Goal: Transaction & Acquisition: Book appointment/travel/reservation

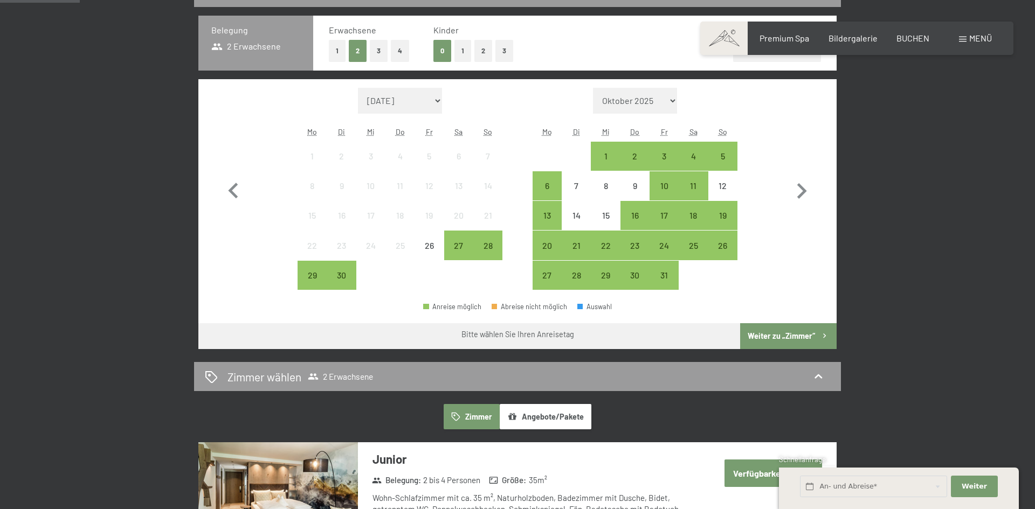
scroll to position [280, 0]
click at [437, 99] on select "September 2025 Oktober 2025 November 2025 Dezember 2025 Januar 2026 Februar 202…" at bounding box center [400, 100] width 84 height 26
select select "2026-01-01"
select select "2026-02-01"
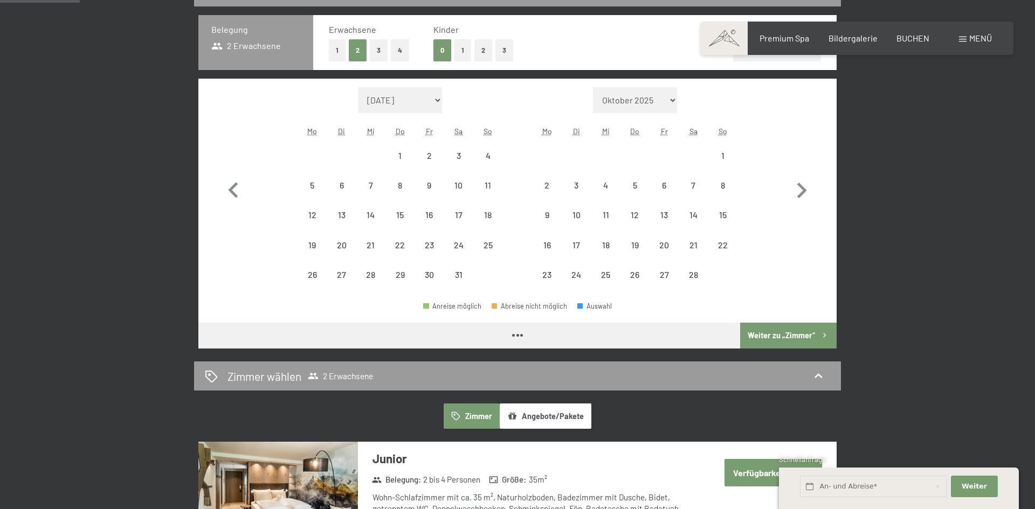
select select "2026-01-01"
select select "2026-02-01"
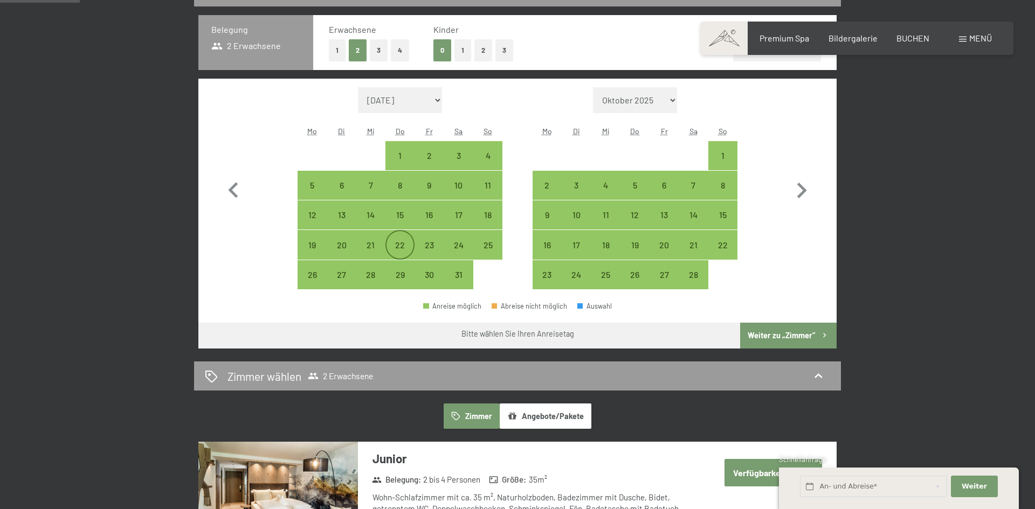
click at [403, 245] on div "22" at bounding box center [399, 254] width 27 height 27
select select "2026-01-01"
select select "2026-02-01"
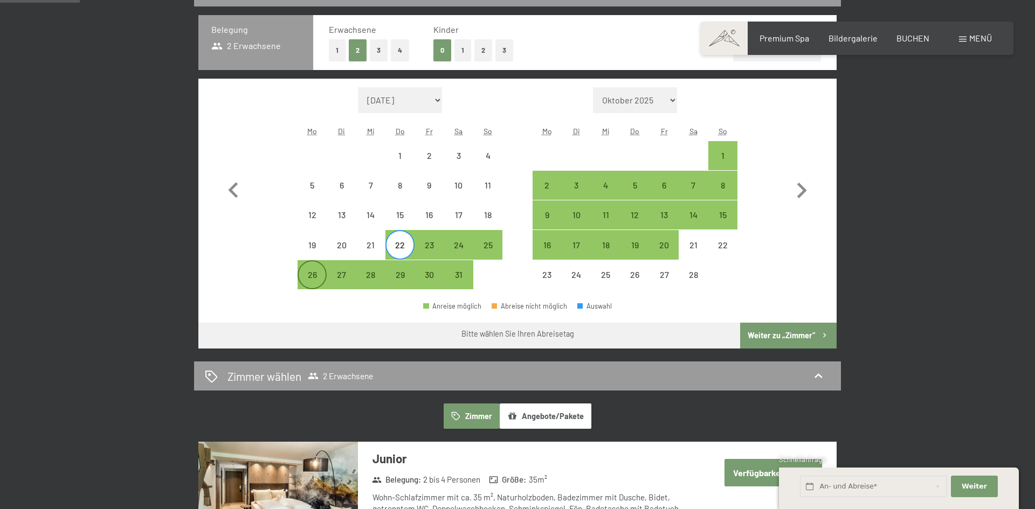
click at [301, 282] on div "26" at bounding box center [312, 283] width 27 height 27
select select "2026-01-01"
select select "2026-02-01"
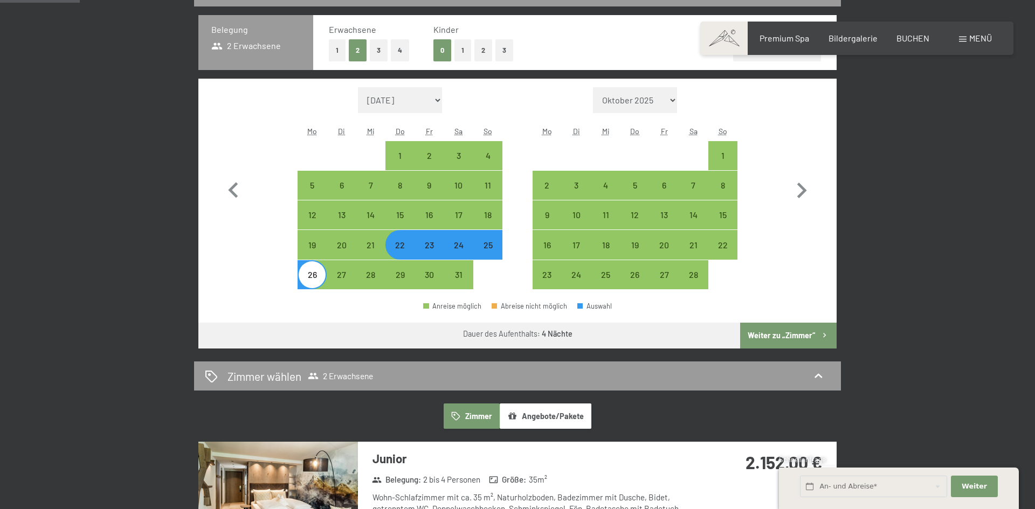
click at [506, 54] on button "3" at bounding box center [504, 50] width 18 height 22
select select "2026-01-01"
select select "2026-02-01"
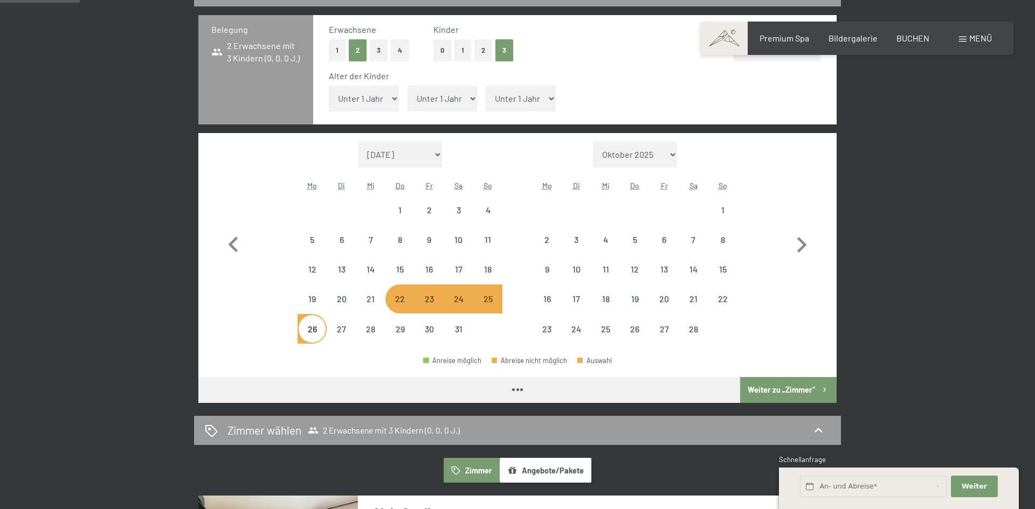
select select "2026-01-01"
select select "2026-02-01"
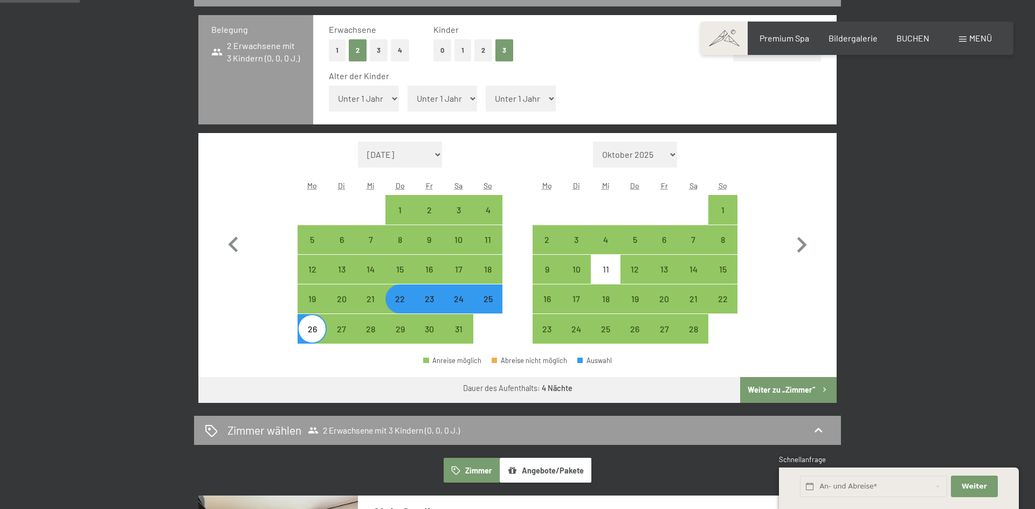
click at [387, 98] on select "Unter 1 Jahr 1 Jahr 2 Jahre 3 Jahre 4 Jahre 5 Jahre 6 Jahre 7 Jahre 8 Jahre 9 J…" at bounding box center [364, 99] width 70 height 26
select select "15"
click at [329, 86] on select "Unter 1 Jahr 1 Jahr 2 Jahre 3 Jahre 4 Jahre 5 Jahre 6 Jahre 7 Jahre 8 Jahre 9 J…" at bounding box center [364, 99] width 70 height 26
select select "2026-01-01"
select select "2026-02-01"
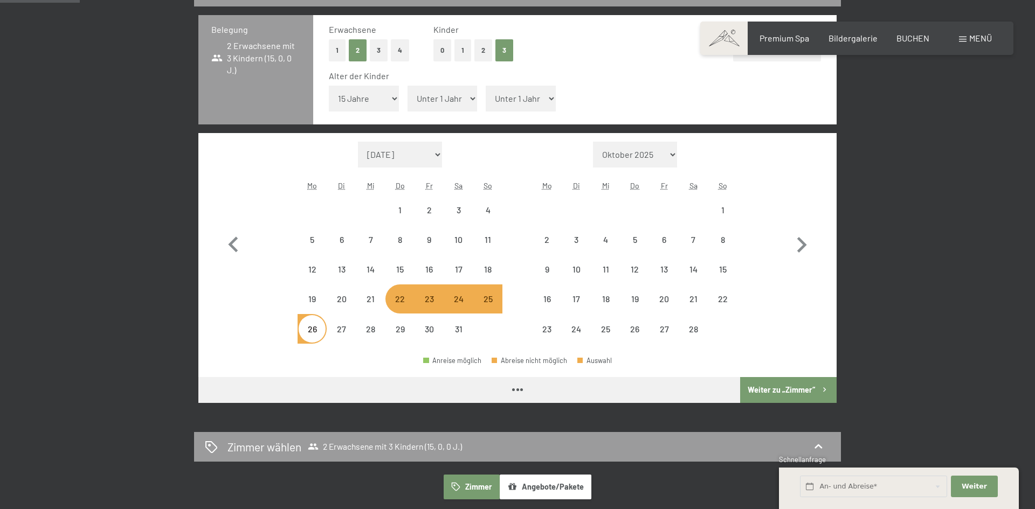
select select "2026-01-01"
select select "2026-02-01"
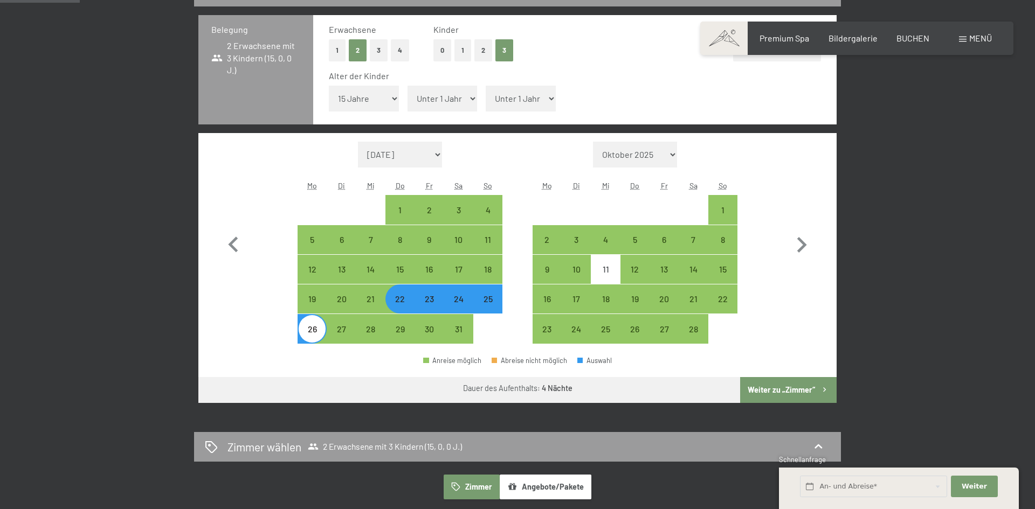
click at [442, 94] on select "Unter 1 Jahr 1 Jahr 2 Jahre 3 Jahre 4 Jahre 5 Jahre 6 Jahre 7 Jahre 8 Jahre 9 J…" at bounding box center [442, 99] width 70 height 26
select select "13"
click at [407, 86] on select "Unter 1 Jahr 1 Jahr 2 Jahre 3 Jahre 4 Jahre 5 Jahre 6 Jahre 7 Jahre 8 Jahre 9 J…" at bounding box center [442, 99] width 70 height 26
select select "2026-01-01"
select select "2026-02-01"
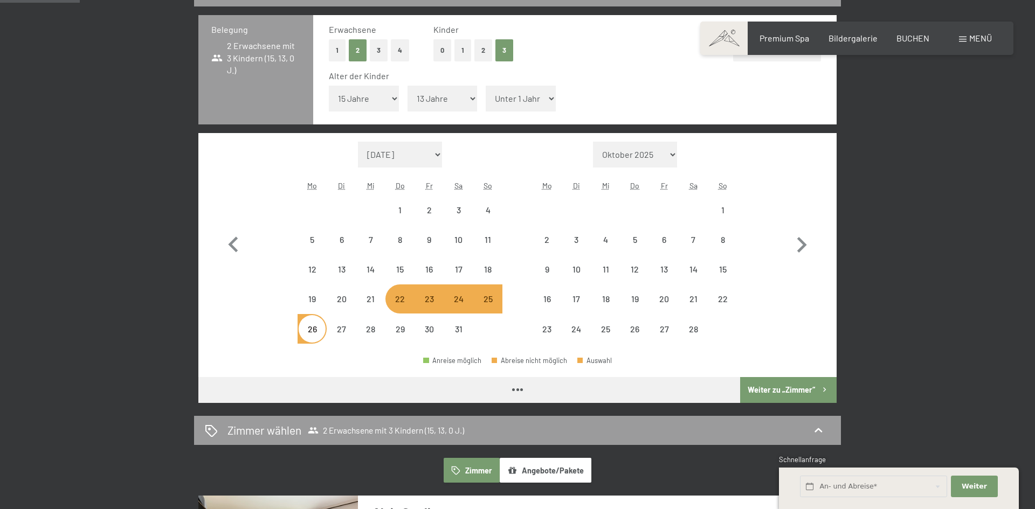
select select "2026-01-01"
select select "2026-02-01"
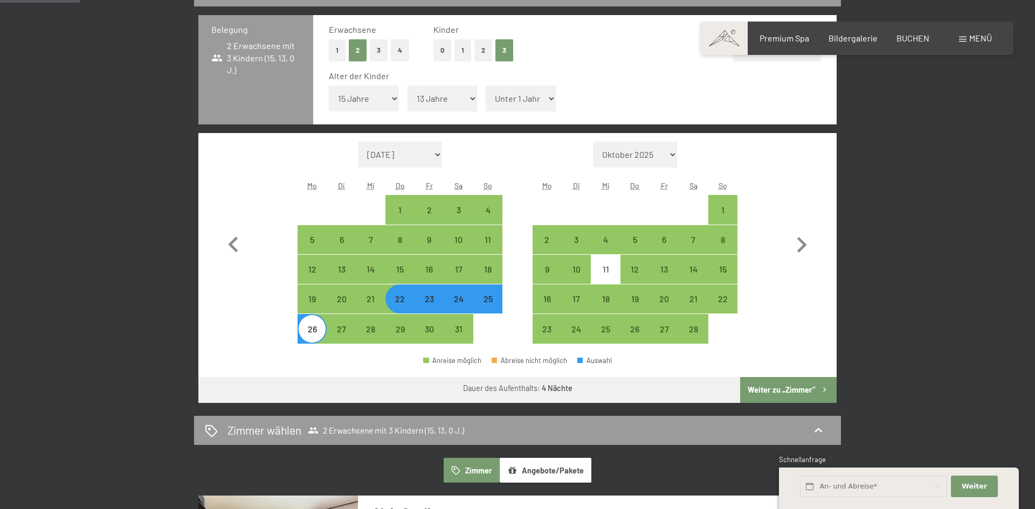
click at [528, 95] on select "Unter 1 Jahr 1 Jahr 2 Jahre 3 Jahre 4 Jahre 5 Jahre 6 Jahre 7 Jahre 8 Jahre 9 J…" at bounding box center [520, 99] width 70 height 26
select select "10"
click at [485, 86] on select "Unter 1 Jahr 1 Jahr 2 Jahre 3 Jahre 4 Jahre 5 Jahre 6 Jahre 7 Jahre 8 Jahre 9 J…" at bounding box center [520, 99] width 70 height 26
select select "2026-01-01"
select select "2026-02-01"
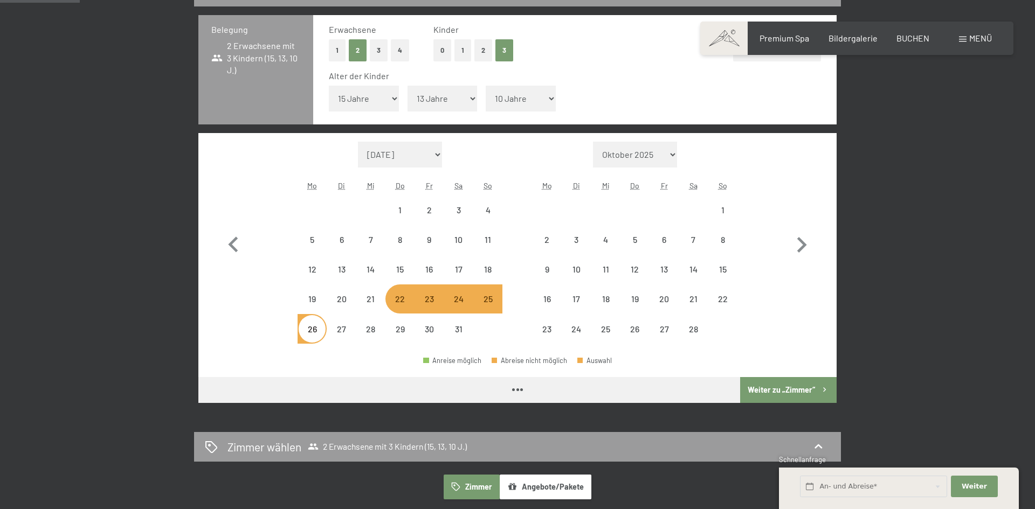
select select "2026-01-01"
select select "2026-02-01"
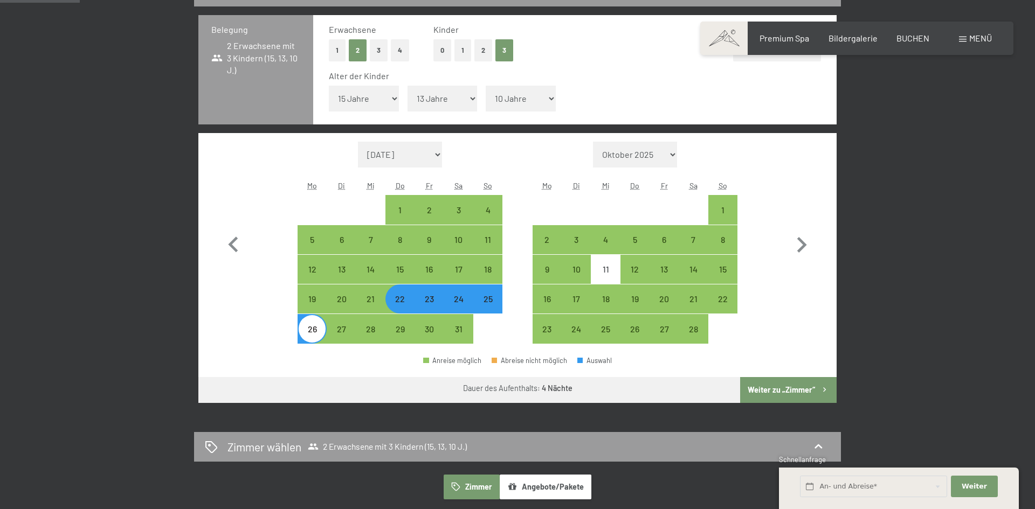
click at [772, 394] on button "Weiter zu „Zimmer“" at bounding box center [788, 390] width 96 height 26
select select "2026-01-01"
select select "2026-02-01"
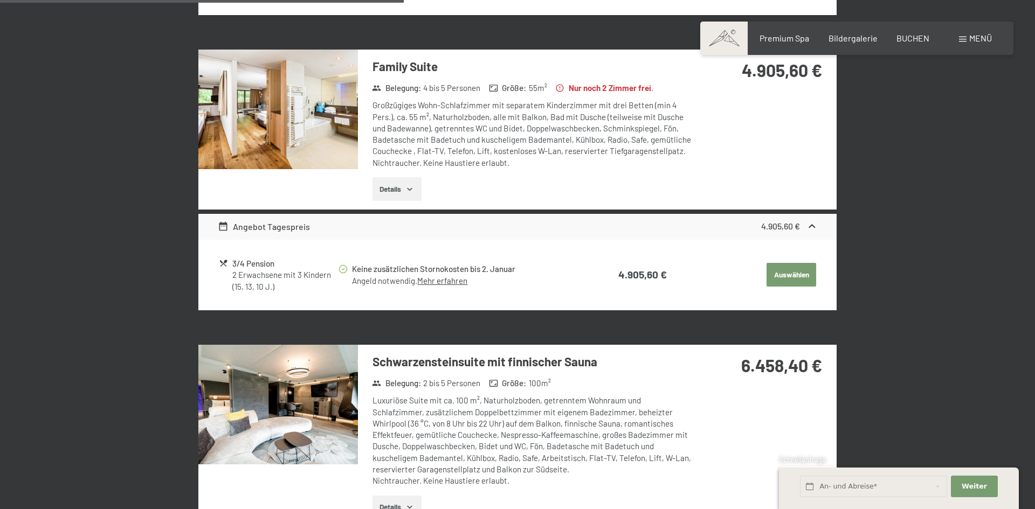
scroll to position [645, 0]
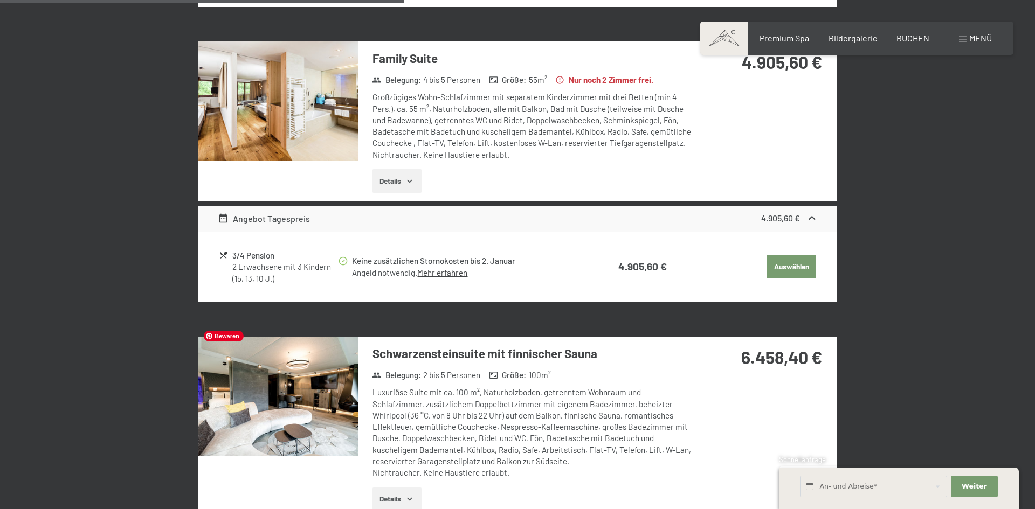
click at [264, 403] on img at bounding box center [277, 397] width 159 height 120
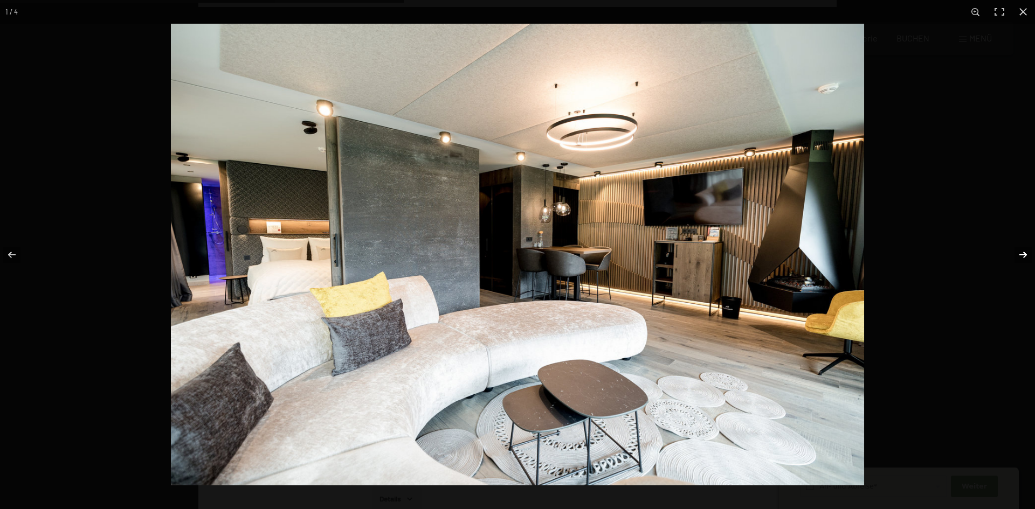
click at [1025, 254] on button "button" at bounding box center [1016, 255] width 38 height 54
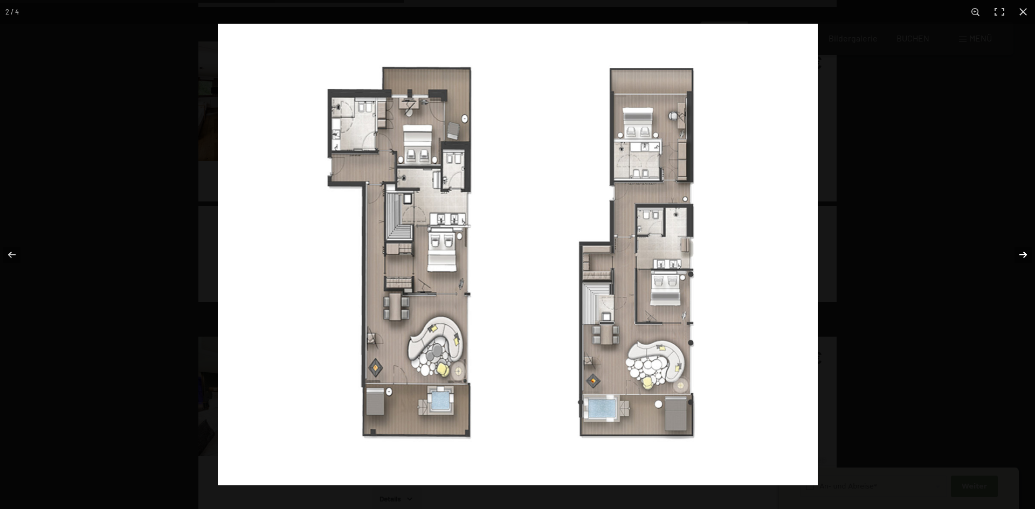
click at [1025, 254] on button "button" at bounding box center [1016, 255] width 38 height 54
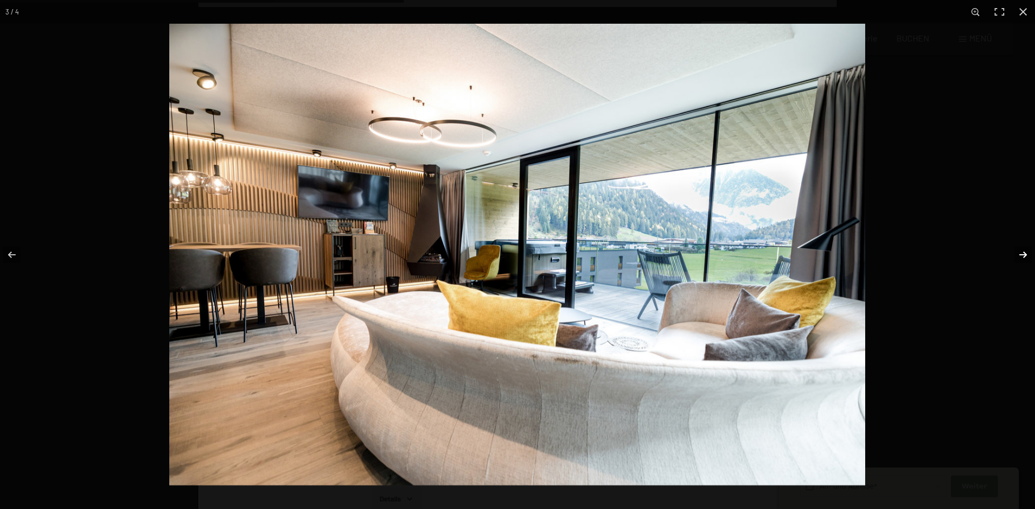
click at [1025, 254] on button "button" at bounding box center [1016, 255] width 38 height 54
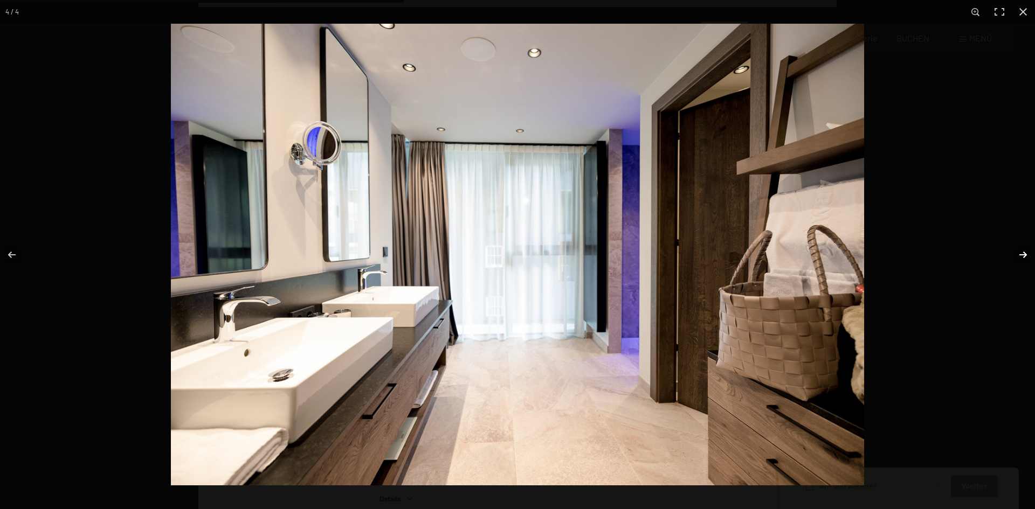
click at [1025, 254] on button "button" at bounding box center [1016, 255] width 38 height 54
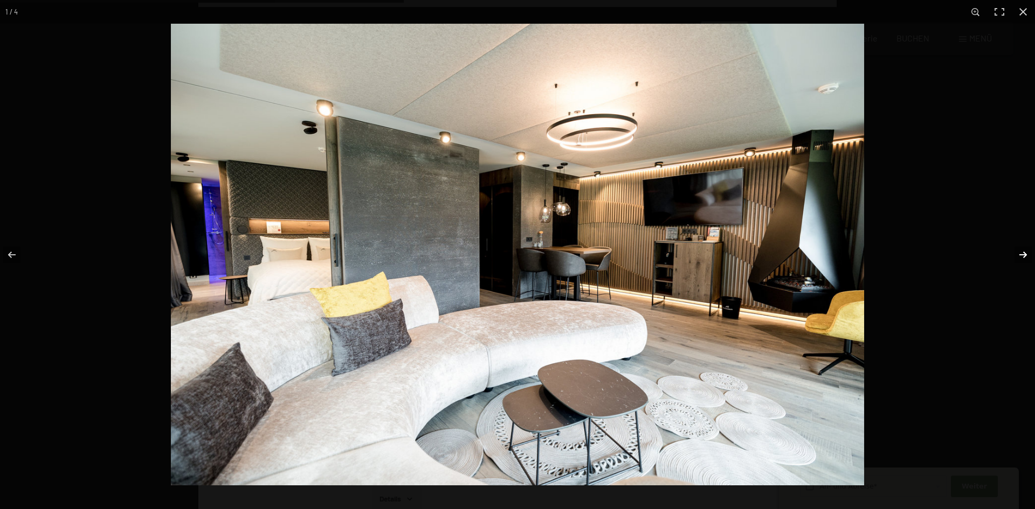
click at [1025, 254] on button "button" at bounding box center [1016, 255] width 38 height 54
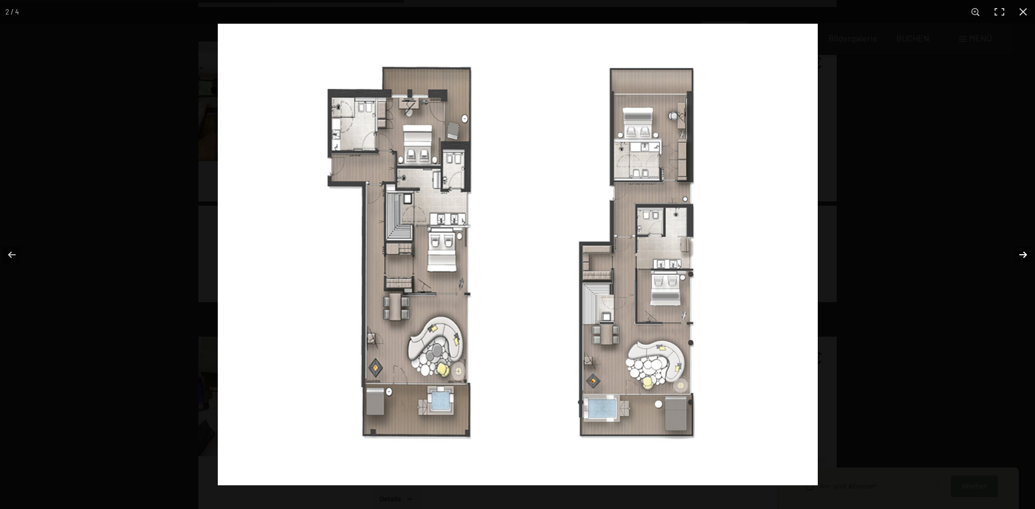
click at [1025, 254] on button "button" at bounding box center [1016, 255] width 38 height 54
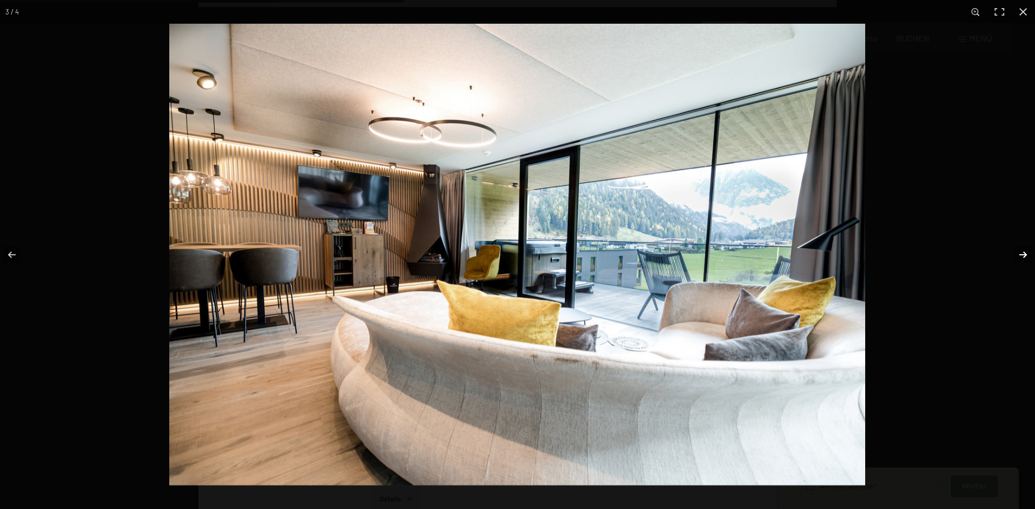
click at [1025, 254] on button "button" at bounding box center [1016, 255] width 38 height 54
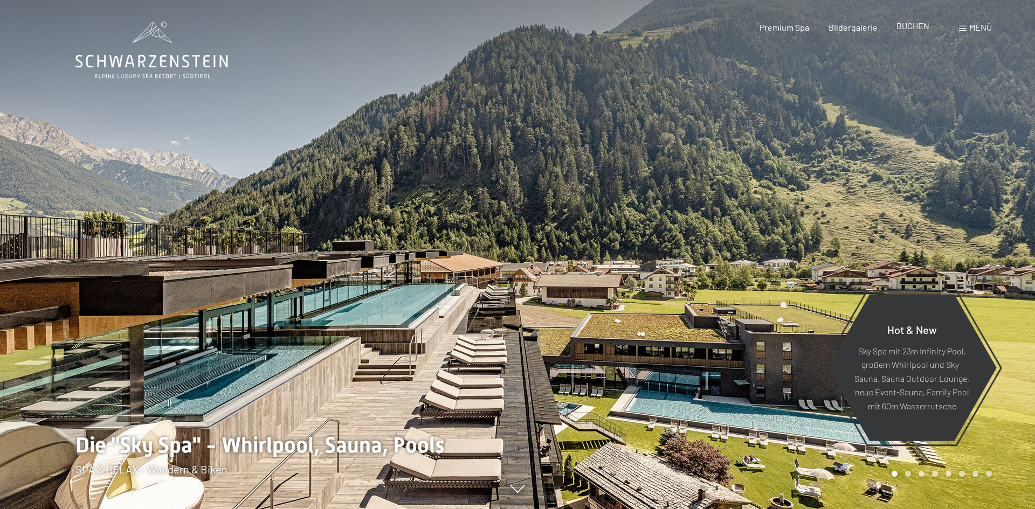
click at [917, 29] on span "BUCHEN" at bounding box center [912, 25] width 33 height 10
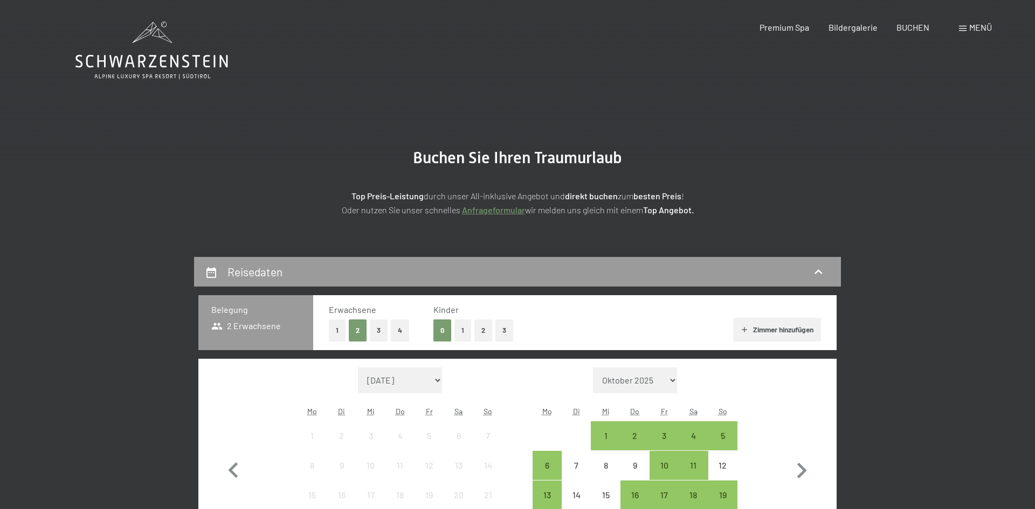
click at [507, 334] on button "3" at bounding box center [504, 331] width 18 height 22
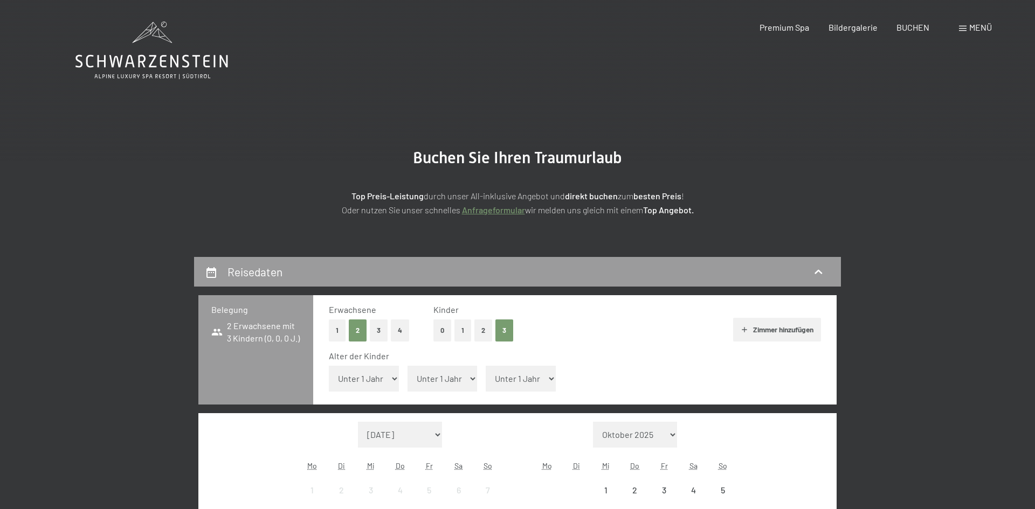
click at [369, 382] on select "Unter 1 Jahr 1 Jahr 2 Jahre 3 Jahre 4 Jahre 5 Jahre 6 Jahre 7 Jahre 8 Jahre 9 J…" at bounding box center [364, 379] width 70 height 26
select select "15"
click at [329, 366] on select "Unter 1 Jahr 1 Jahr 2 Jahre 3 Jahre 4 Jahre 5 Jahre 6 Jahre 7 Jahre 8 Jahre 9 J…" at bounding box center [364, 379] width 70 height 26
click at [442, 378] on select "Unter 1 Jahr 1 Jahr 2 Jahre 3 Jahre 4 Jahre 5 Jahre 6 Jahre 7 Jahre 8 Jahre 9 J…" at bounding box center [442, 379] width 70 height 26
select select "10"
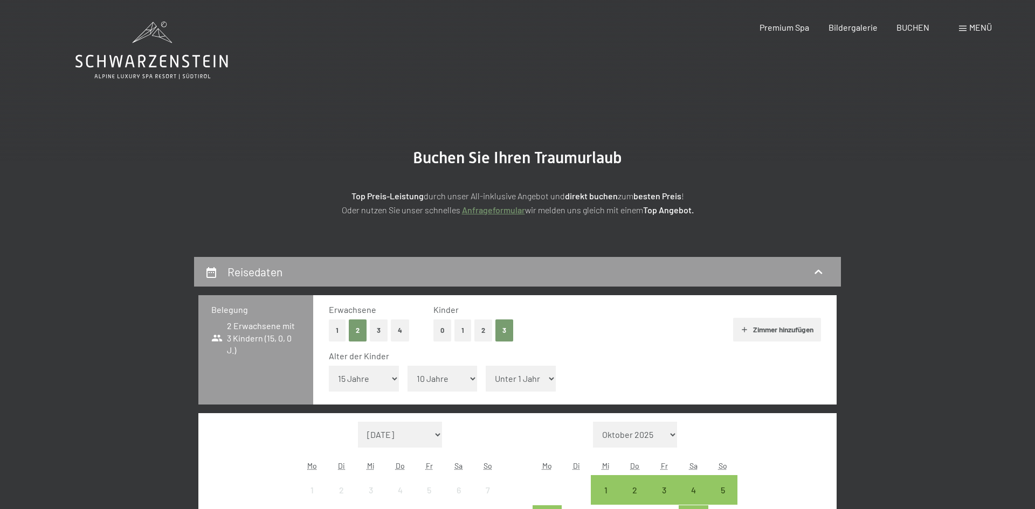
click at [407, 366] on select "Unter 1 Jahr 1 Jahr 2 Jahre 3 Jahre 4 Jahre 5 Jahre 6 Jahre 7 Jahre 8 Jahre 9 J…" at bounding box center [442, 379] width 70 height 26
click at [508, 377] on select "Unter 1 Jahr 1 Jahr 2 Jahre 3 Jahre 4 Jahre 5 Jahre 6 Jahre 7 Jahre 8 Jahre 9 J…" at bounding box center [520, 379] width 70 height 26
select select "13"
click at [485, 366] on select "Unter 1 Jahr 1 Jahr 2 Jahre 3 Jahre 4 Jahre 5 Jahre 6 Jahre 7 Jahre 8 Jahre 9 J…" at bounding box center [520, 379] width 70 height 26
click at [434, 426] on select "September 2025 Oktober 2025 November 2025 Dezember 2025 Januar 2026 Februar 202…" at bounding box center [400, 435] width 84 height 26
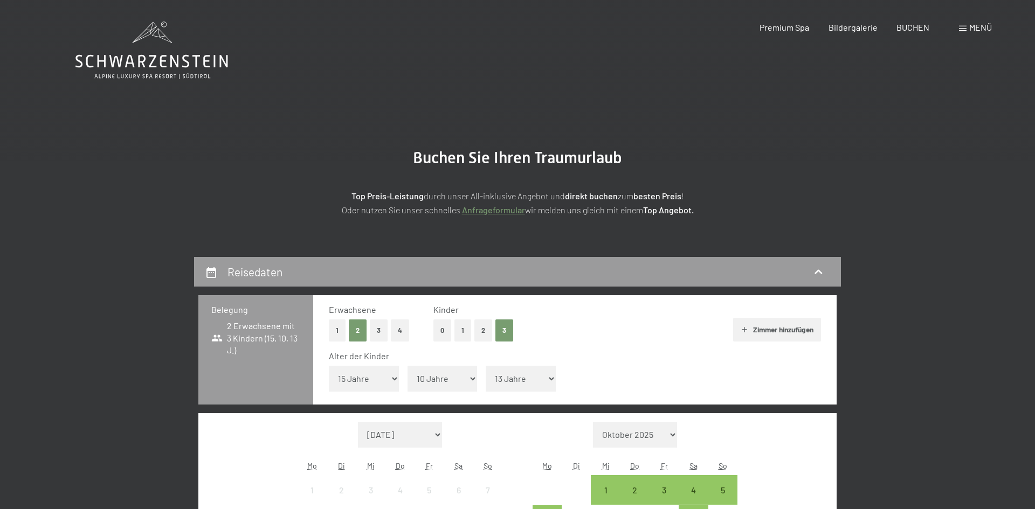
select select "2027-01-01"
select select "2027-02-01"
select select "2027-01-01"
select select "2027-02-01"
click at [430, 438] on select "September 2025 Oktober 2025 November 2025 Dezember 2025 Januar 2026 Februar 202…" at bounding box center [400, 435] width 84 height 26
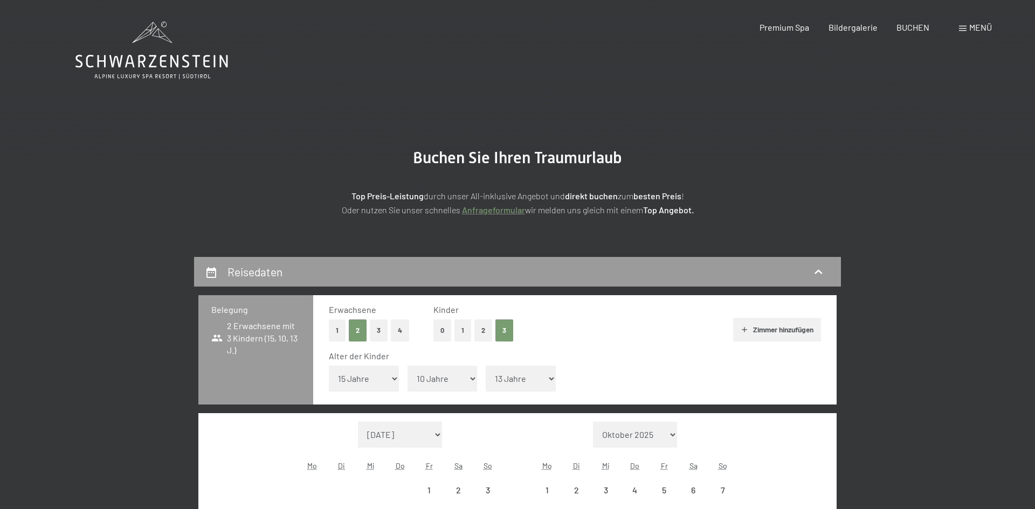
select select "2026-01-01"
select select "2026-02-01"
select select "2026-01-01"
select select "2026-02-01"
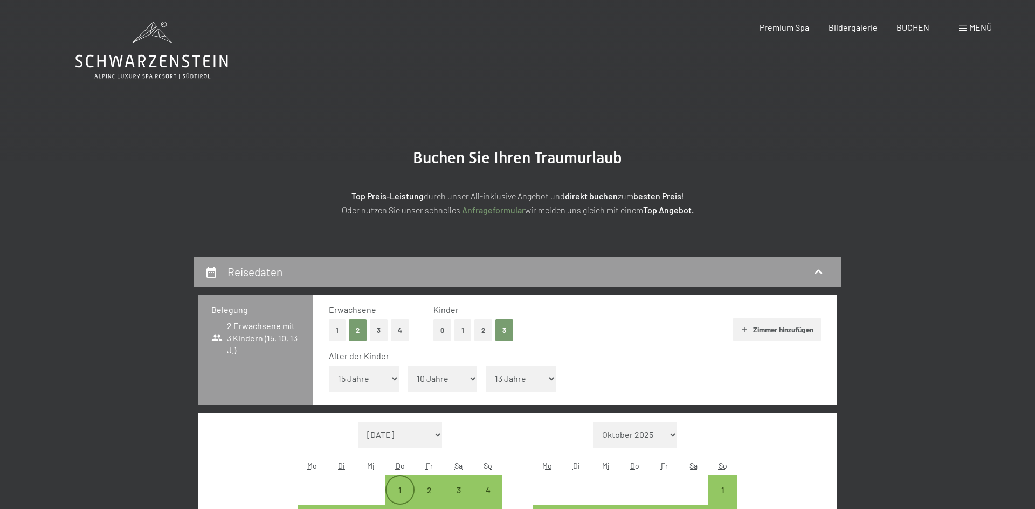
click at [387, 492] on div "1" at bounding box center [399, 499] width 27 height 27
select select "2026-01-01"
select select "2026-02-01"
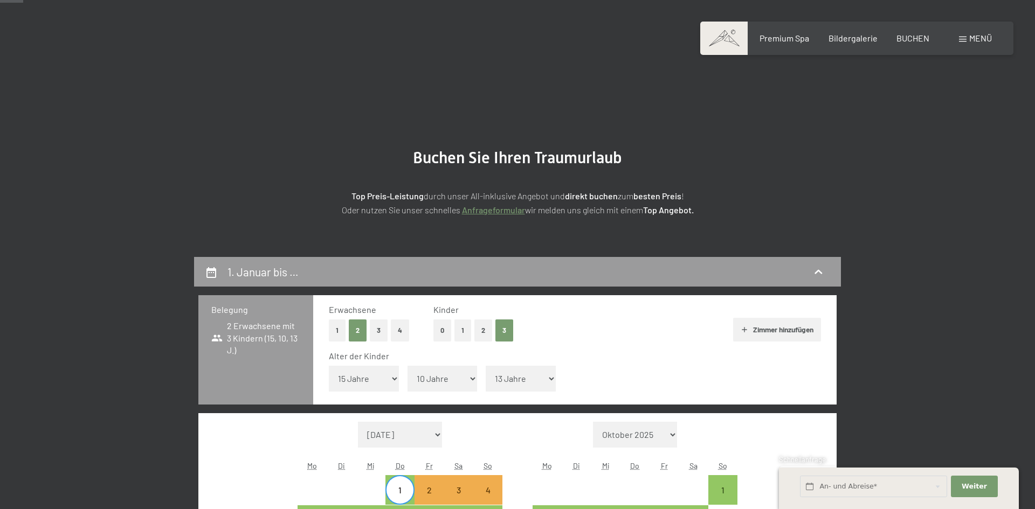
scroll to position [295, 0]
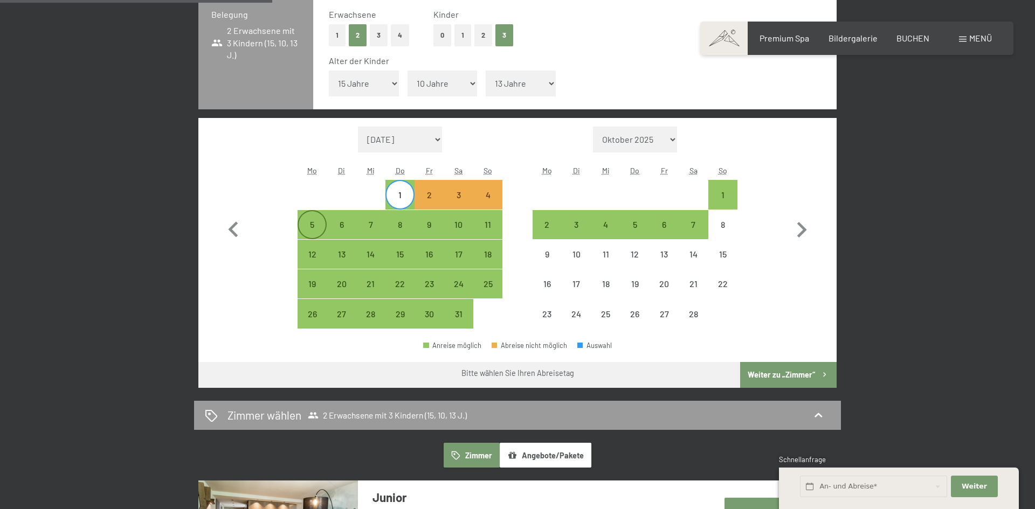
click at [316, 225] on div "5" at bounding box center [312, 233] width 27 height 27
select select "2026-01-01"
select select "2026-02-01"
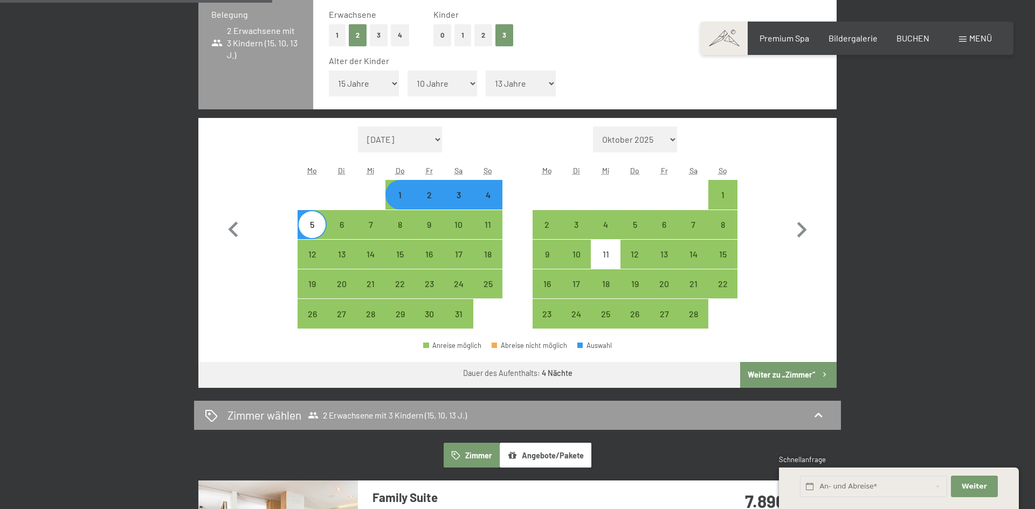
click at [793, 375] on button "Weiter zu „Zimmer“" at bounding box center [788, 375] width 96 height 26
select select "2026-01-01"
select select "2026-02-01"
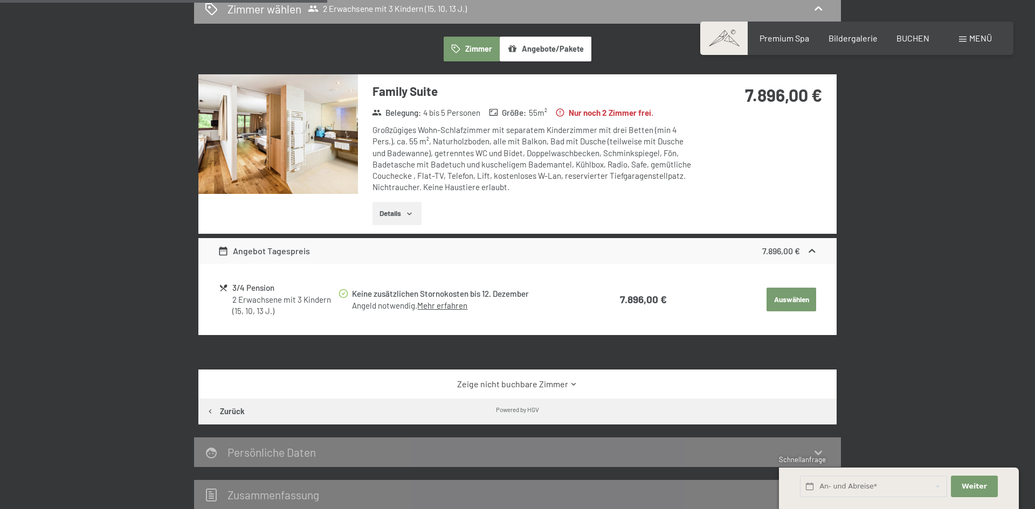
scroll to position [300, 0]
